Goal: Check status: Check status

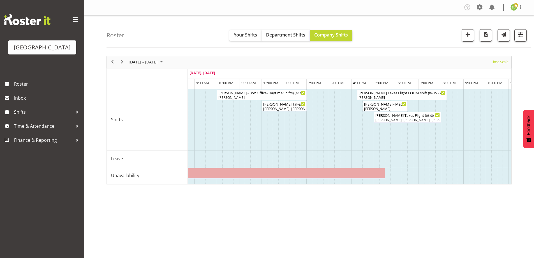
scroll to position [0, 1292]
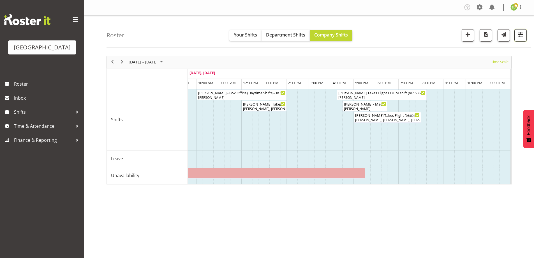
click at [520, 35] on span "button" at bounding box center [520, 34] width 7 height 7
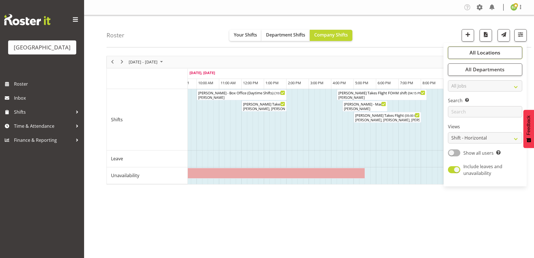
click at [491, 52] on span "All Locations" at bounding box center [485, 52] width 31 height 7
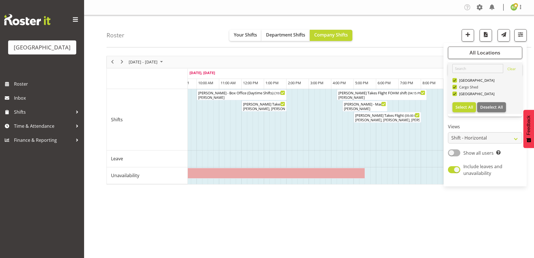
click at [456, 87] on span at bounding box center [454, 87] width 4 height 4
click at [456, 87] on input "Cargo Shed" at bounding box center [454, 87] width 4 height 4
checkbox input "false"
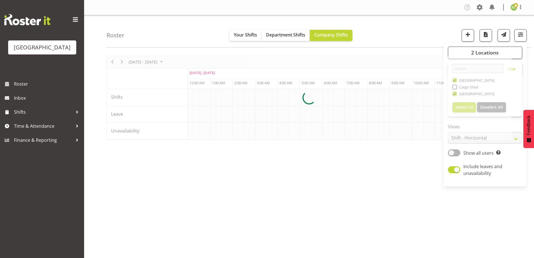
scroll to position [0, 1076]
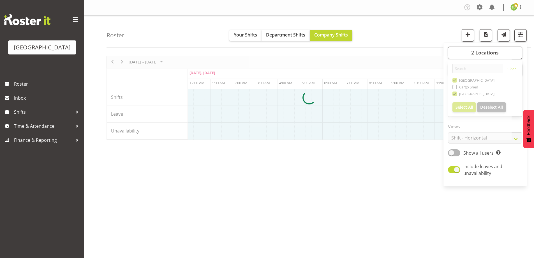
click at [456, 80] on div at bounding box center [309, 98] width 405 height 84
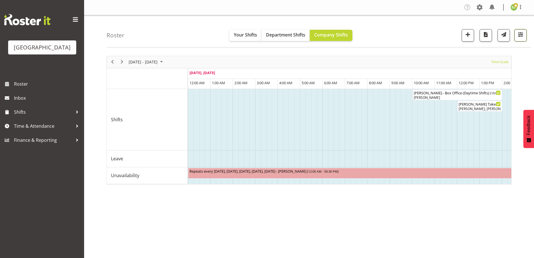
click at [522, 33] on span "button" at bounding box center [520, 34] width 7 height 7
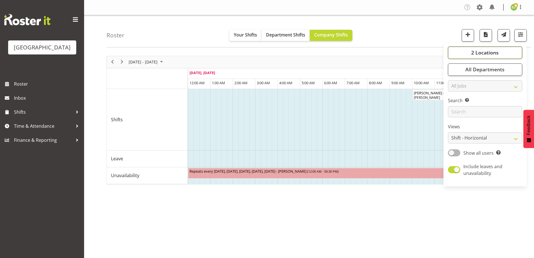
click at [472, 49] on button "2 Locations" at bounding box center [485, 53] width 74 height 12
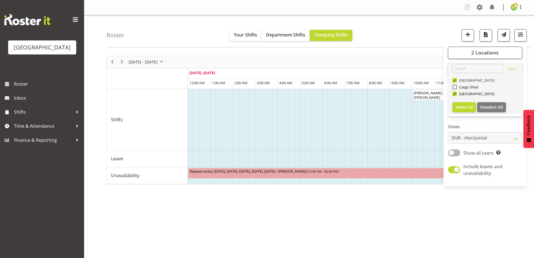
click at [456, 79] on span at bounding box center [454, 80] width 4 height 4
click at [456, 79] on input "[GEOGRAPHIC_DATA]" at bounding box center [454, 80] width 4 height 4
checkbox input "false"
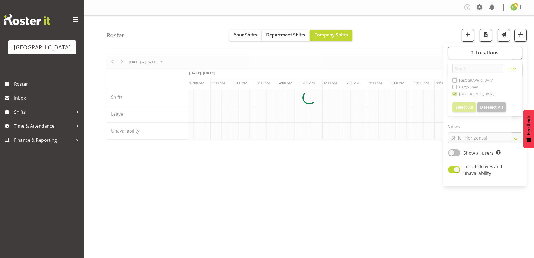
scroll to position [0, 1076]
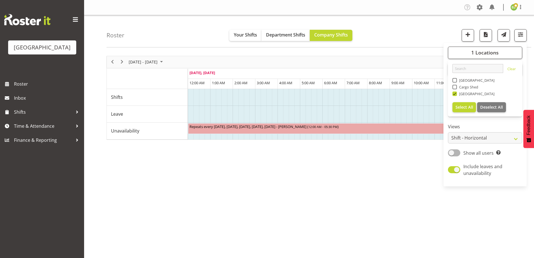
click at [373, 195] on div "[DATE] - [DATE] [DATE] Timeline Day Timeline Week Timeline Fortnight Timeline M…" at bounding box center [320, 164] width 427 height 224
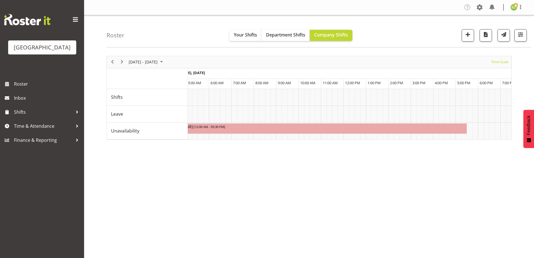
scroll to position [0, 625]
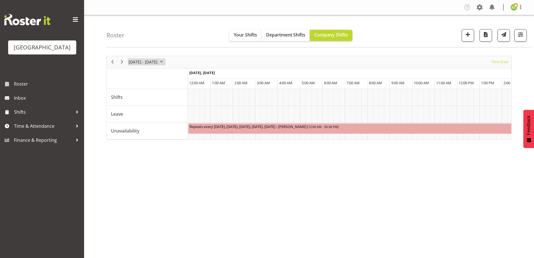
click at [165, 63] on span "August 2025" at bounding box center [161, 61] width 7 height 7
drag, startPoint x: 191, startPoint y: 115, endPoint x: 192, endPoint y: 123, distance: 8.2
click at [191, 115] on span "17" at bounding box center [188, 114] width 8 height 8
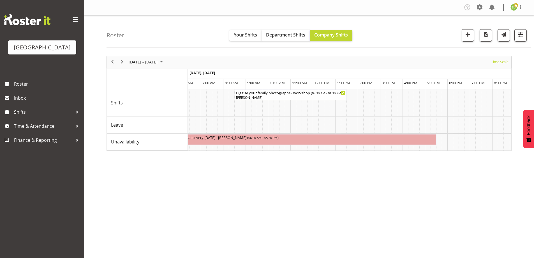
click at [263, 204] on div "[DATE] - [DATE] [DATE] Timeline Day Timeline Week Timeline Fortnight Timeline M…" at bounding box center [320, 164] width 427 height 224
click at [165, 59] on span "August 2025" at bounding box center [161, 61] width 7 height 7
click at [133, 125] on span "18" at bounding box center [134, 124] width 8 height 8
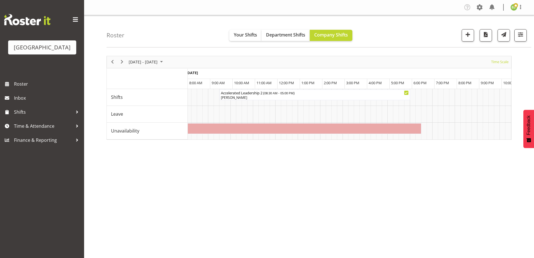
scroll to position [0, 1774]
click at [165, 61] on span "August 2025" at bounding box center [161, 61] width 7 height 7
click at [141, 134] on span "26" at bounding box center [143, 133] width 8 height 8
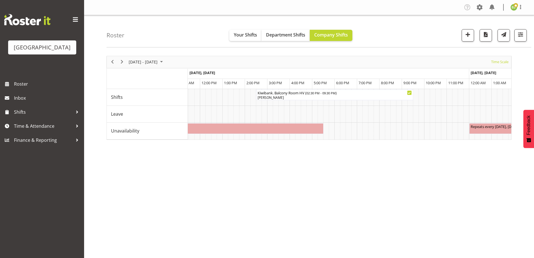
scroll to position [0, 815]
